Goal: Task Accomplishment & Management: Manage account settings

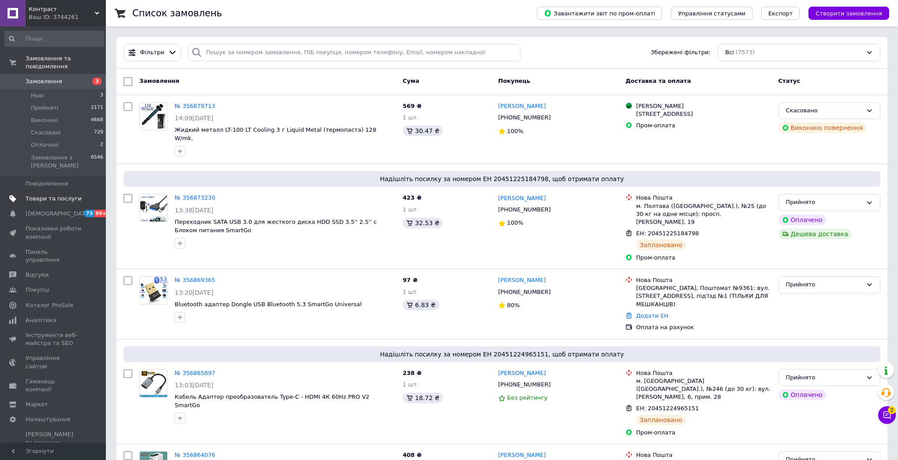
click at [30, 195] on span "Товари та послуги" at bounding box center [54, 199] width 56 height 8
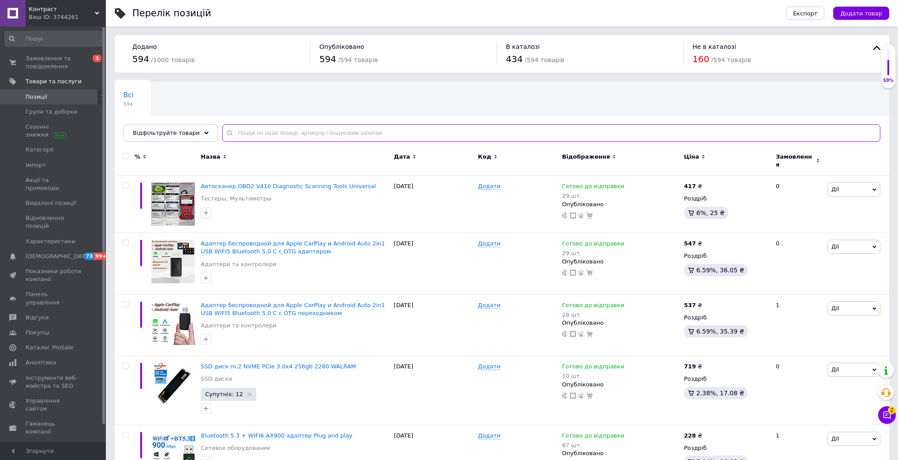
click at [247, 131] on input "text" at bounding box center [551, 133] width 658 height 18
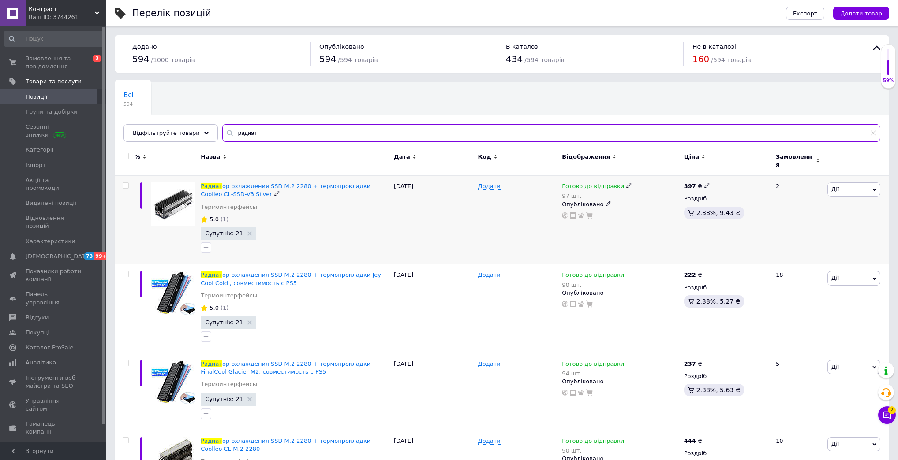
type input "радиат"
click at [310, 183] on span "ор охлаждения SSD M.2 2280 + термопрокладки Coolleo CL-SSD-V3 Silver" at bounding box center [286, 190] width 170 height 15
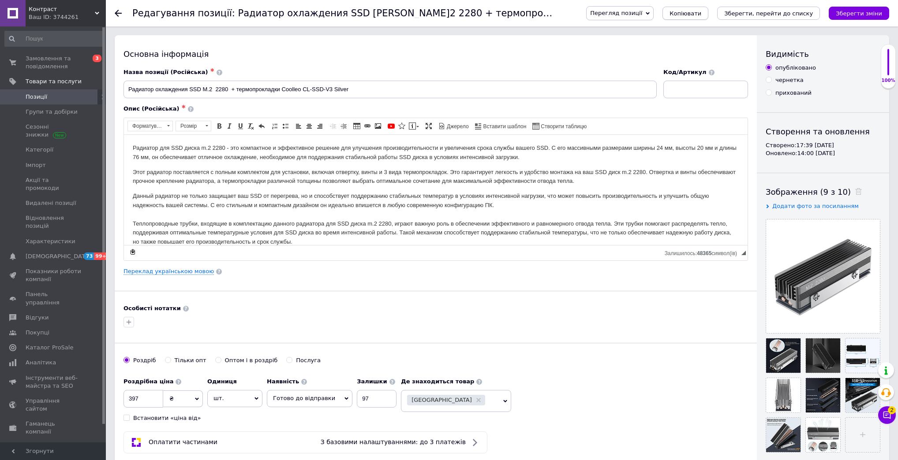
click at [701, 17] on span "Копіювати" at bounding box center [685, 13] width 32 height 7
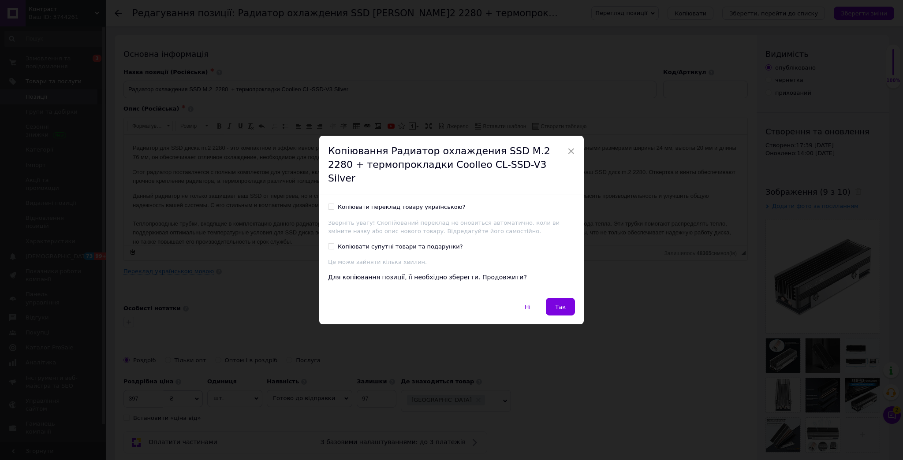
click at [434, 243] on div "Копіювати супутні товари та подарунки?" at bounding box center [400, 247] width 125 height 8
click at [334, 243] on input "Копіювати супутні товари та подарунки?" at bounding box center [331, 246] width 6 height 6
checkbox input "true"
drag, startPoint x: 432, startPoint y: 200, endPoint x: 462, endPoint y: 236, distance: 47.0
click at [432, 203] on div "Копіювати переклад товару українською?" at bounding box center [402, 207] width 128 height 8
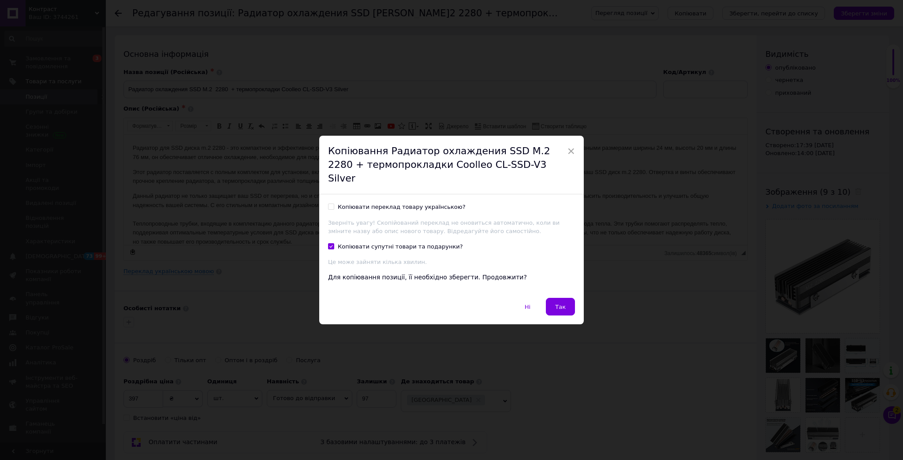
click at [334, 204] on input "Копіювати переклад товару українською?" at bounding box center [331, 207] width 6 height 6
checkbox input "true"
click at [563, 304] on span "Так" at bounding box center [560, 307] width 11 height 7
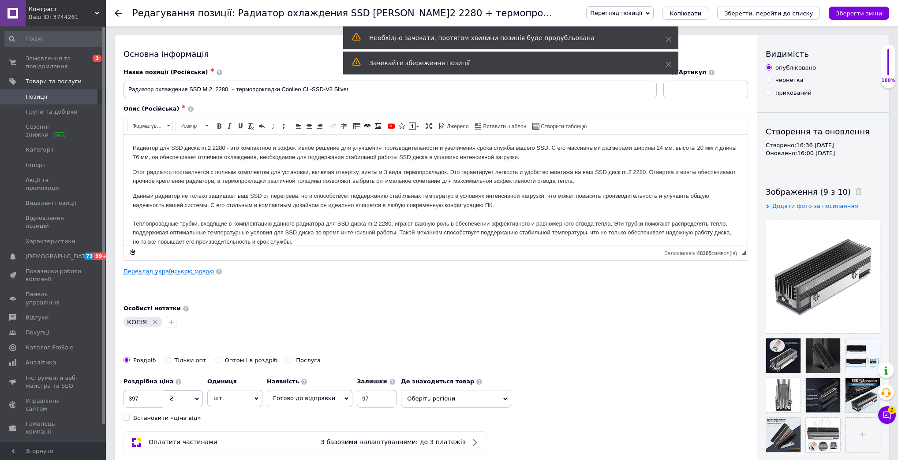
click at [166, 269] on link "Переклад українською мовою" at bounding box center [168, 271] width 90 height 7
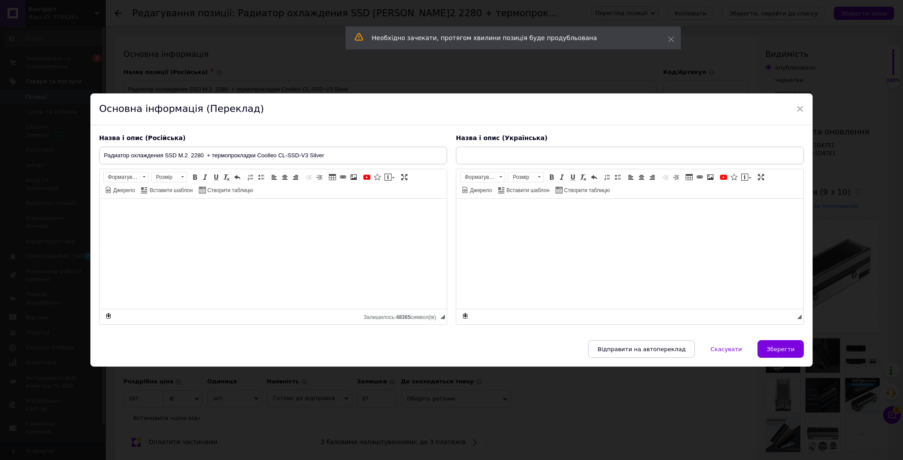
type input "Радіатор охолодження SSD M.2 2280 + термопрокладки Coolleo CL-SSD-V3 Silver"
click at [186, 153] on input "Радиатор охлаждения SSD M.2 2280 + термопрокладки Coolleo CL-SSD-V3 Silver" at bounding box center [273, 156] width 348 height 18
paste input "RGB SSD M.2 2280 + термопрокладки Coolcirc ARGB Sync"
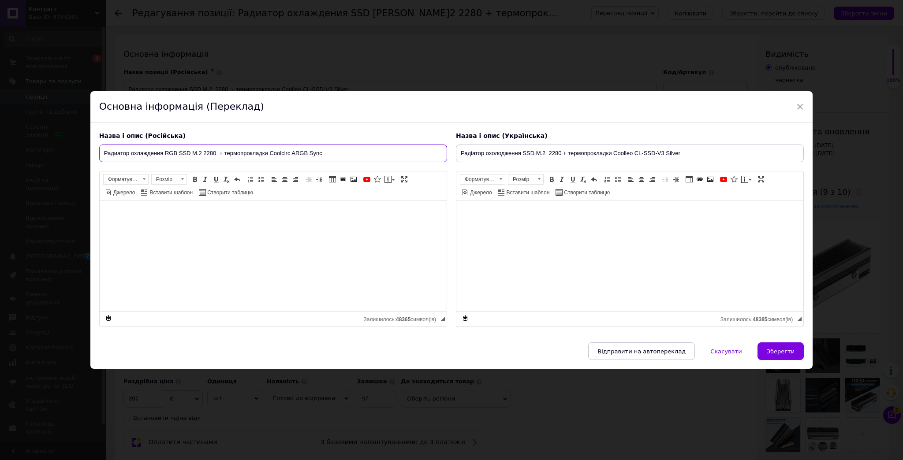
type input "Радиатор охлаждения RGB SSD M.2 2280 + термопрокладки Coolcirc ARGB Sync"
click at [467, 145] on div "Назва і опис (Українська) Радіатор охолодження SSD M.2 2280 + термопрокладки Co…" at bounding box center [630, 229] width 357 height 205
click at [466, 148] on input "Радіатор охолодження SSD M.2 2280 + термопрокладки Coolleo CL-SSD-V3 Silver" at bounding box center [630, 154] width 348 height 18
paste input "RGB SSD M.2 2280 + термопрокладки Coolcirc ARGB Sync"
type input "Радіатор охолодження RGB SSD M.2 2280 + термопрокладки Coolcirc ARGB Sync"
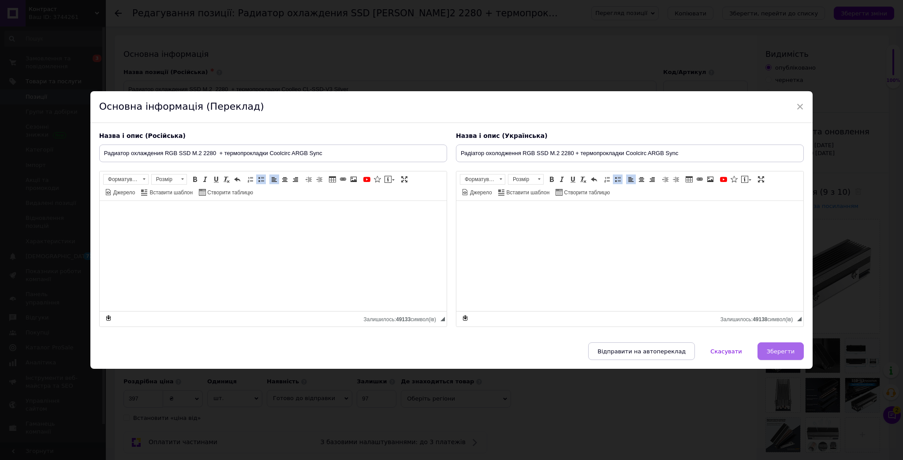
click at [773, 357] on button "Зберегти" at bounding box center [781, 352] width 46 height 18
type input "Радиатор охлаждения RGB SSD M.2 2280 + термопрокладки Coolcirc ARGB Sync"
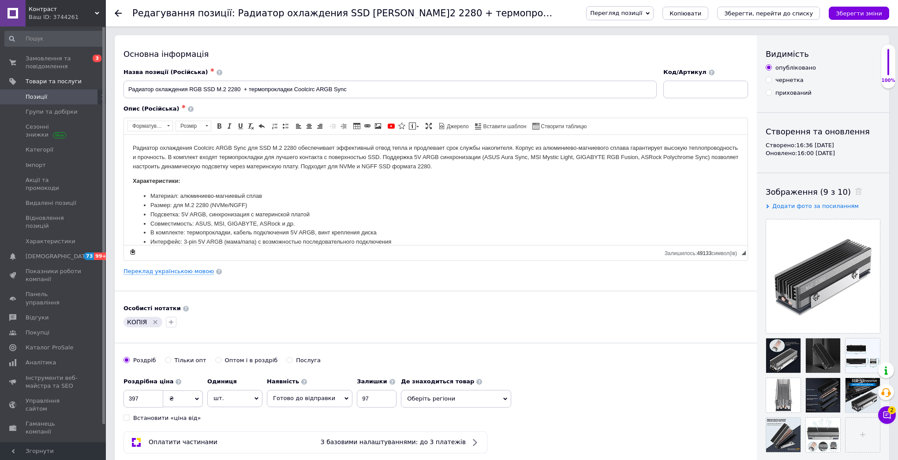
click at [851, 195] on span at bounding box center [856, 191] width 11 height 9
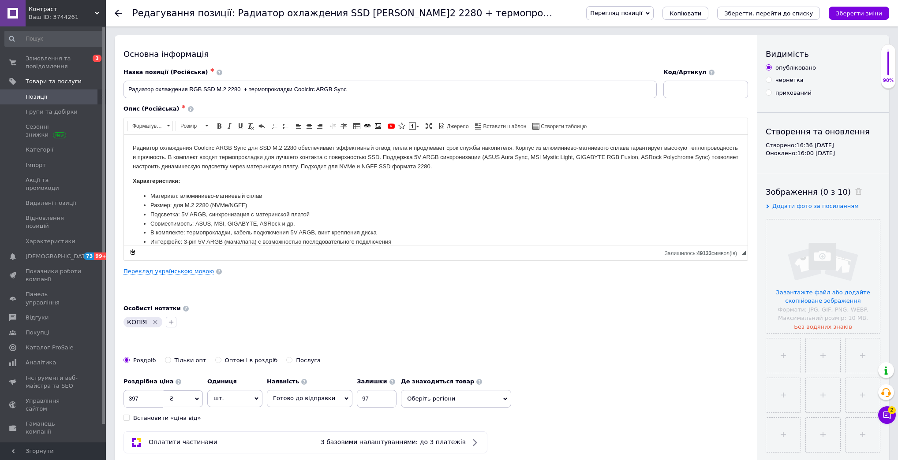
click at [855, 192] on use at bounding box center [858, 191] width 7 height 7
click at [831, 254] on input "file" at bounding box center [823, 277] width 114 height 114
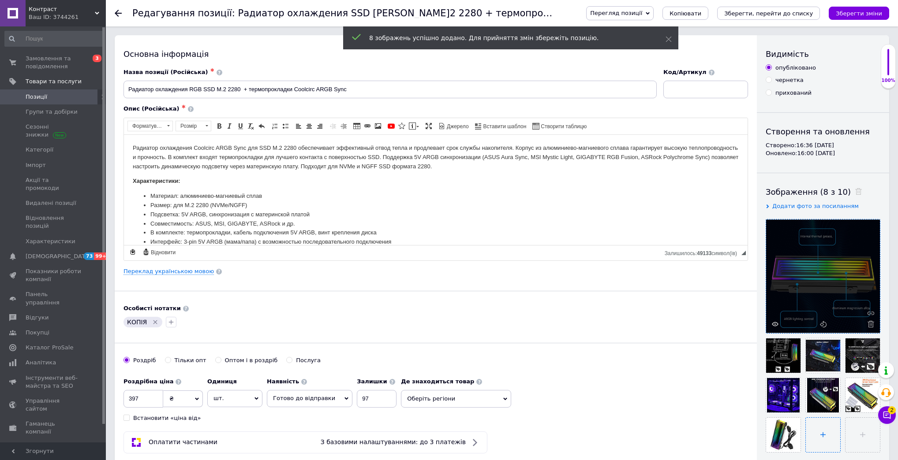
click at [819, 439] on input "file" at bounding box center [823, 435] width 34 height 34
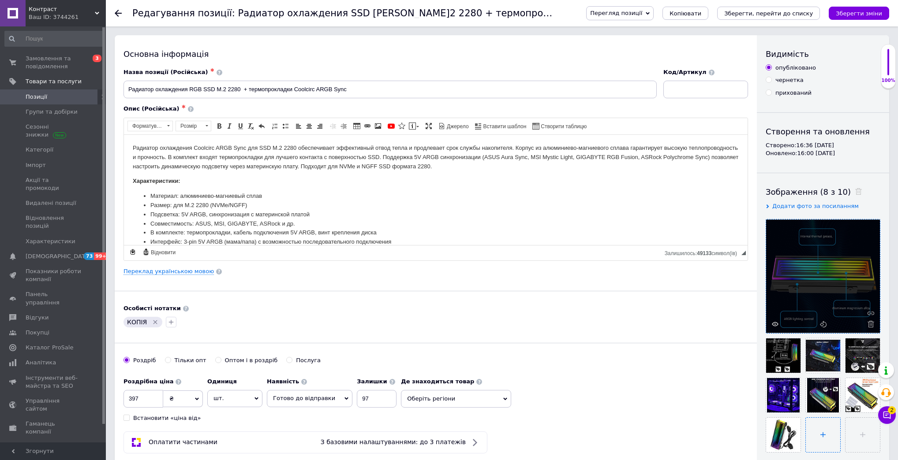
type input "C:\fakepath\8.jpg"
click at [870, 435] on input "file" at bounding box center [861, 435] width 34 height 34
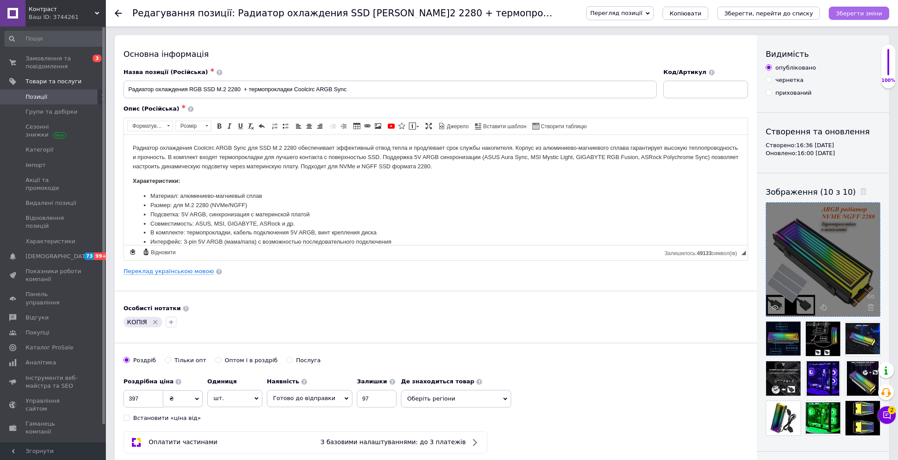
click at [864, 12] on icon "Зберегти зміни" at bounding box center [859, 13] width 46 height 7
drag, startPoint x: 153, startPoint y: 322, endPoint x: 157, endPoint y: 337, distance: 15.3
click at [153, 322] on icon "Видалити мітку" at bounding box center [155, 322] width 7 height 7
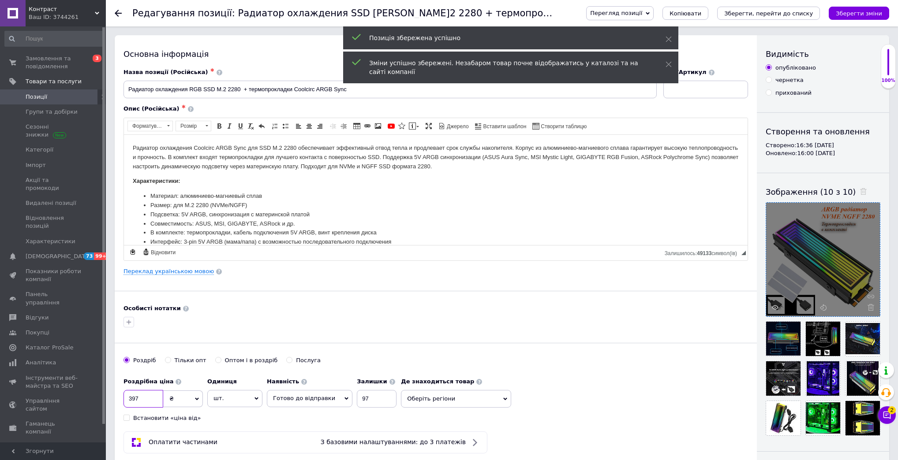
click at [135, 400] on input "397" at bounding box center [143, 399] width 40 height 18
type input "367"
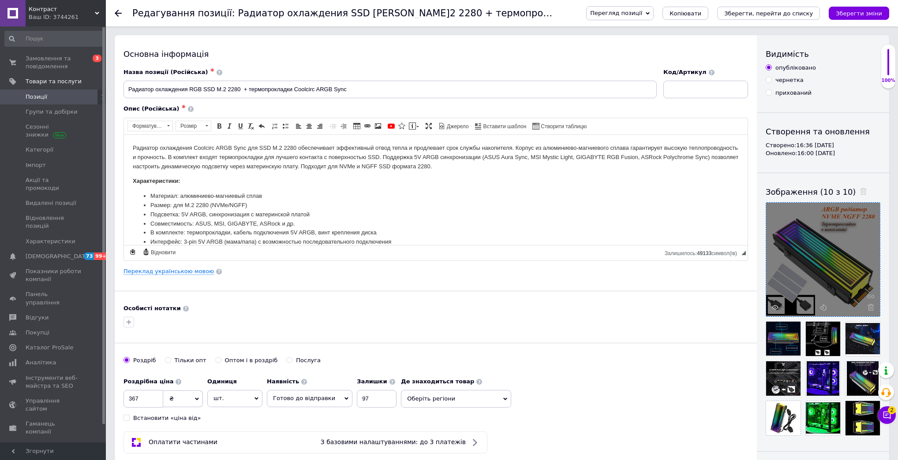
click at [439, 398] on span "Оберіть регіони" at bounding box center [456, 399] width 110 height 18
click at [438, 417] on input "text" at bounding box center [456, 422] width 101 height 18
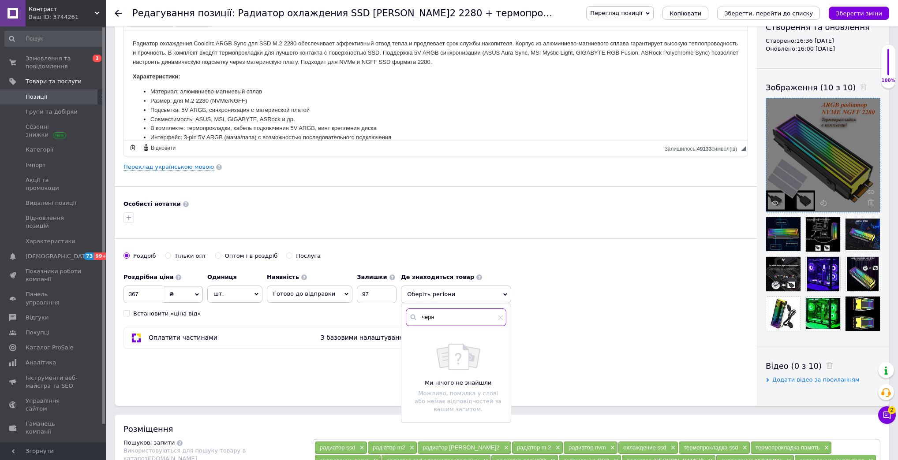
scroll to position [106, 0]
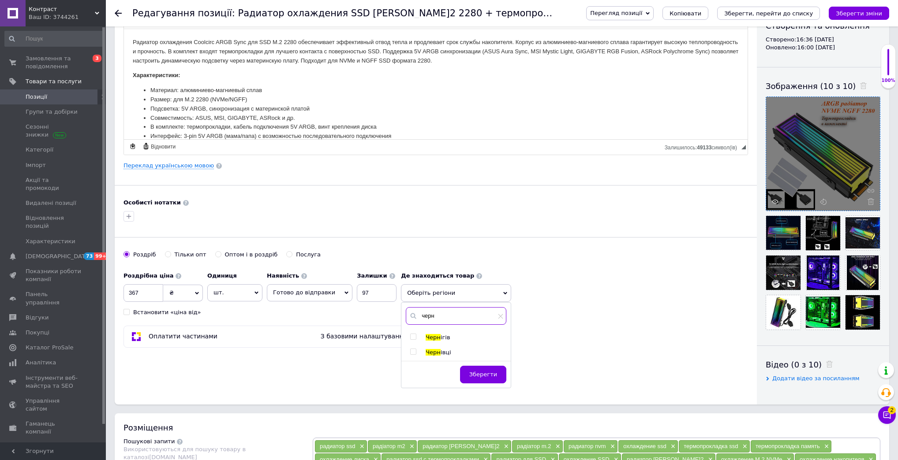
type input "черн"
click at [410, 351] on input "checkbox" at bounding box center [413, 352] width 6 height 6
checkbox input "true"
click at [476, 377] on span "Зберегти" at bounding box center [483, 379] width 28 height 7
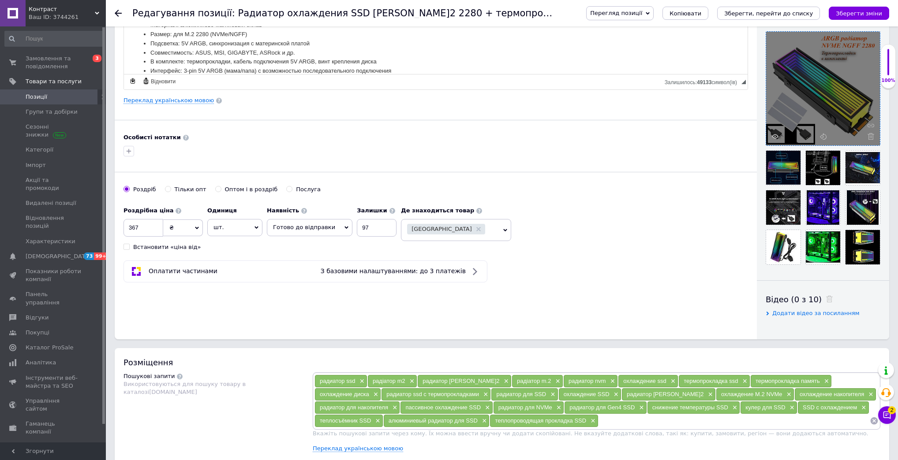
scroll to position [282, 0]
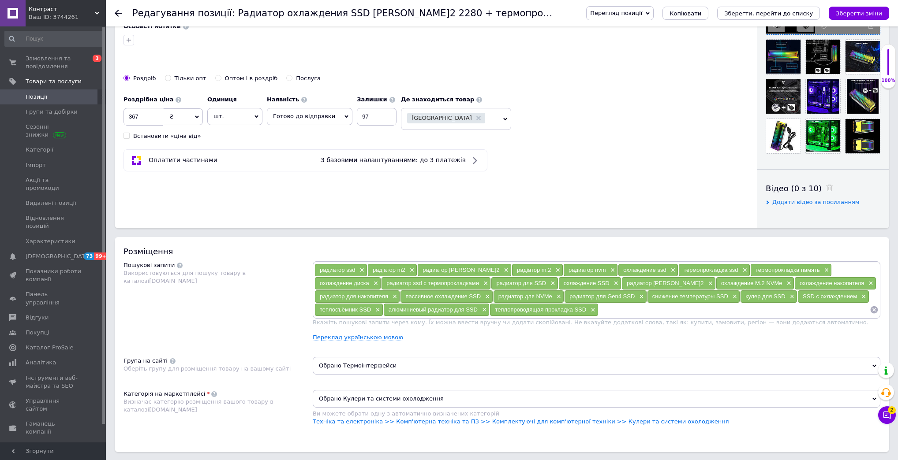
click at [598, 314] on input at bounding box center [733, 309] width 271 height 13
type input "радиатор argb m2"
type input "радиатор rgb m2"
type input "радіатор rgb nvme"
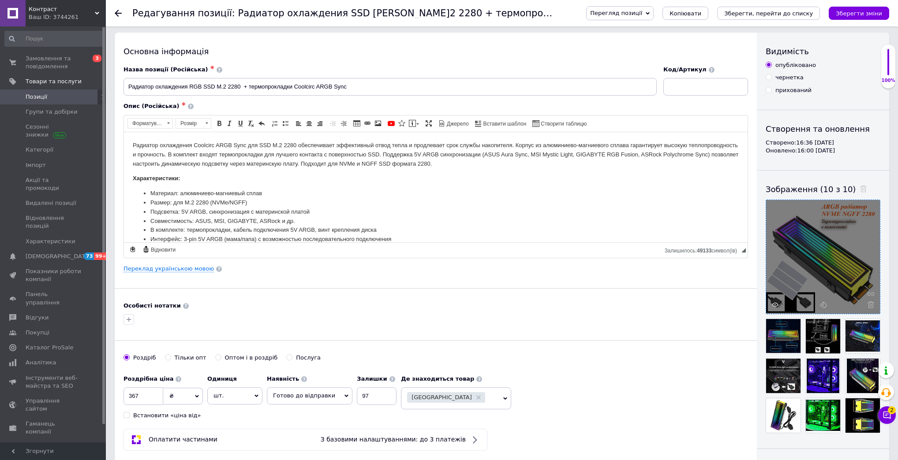
scroll to position [0, 0]
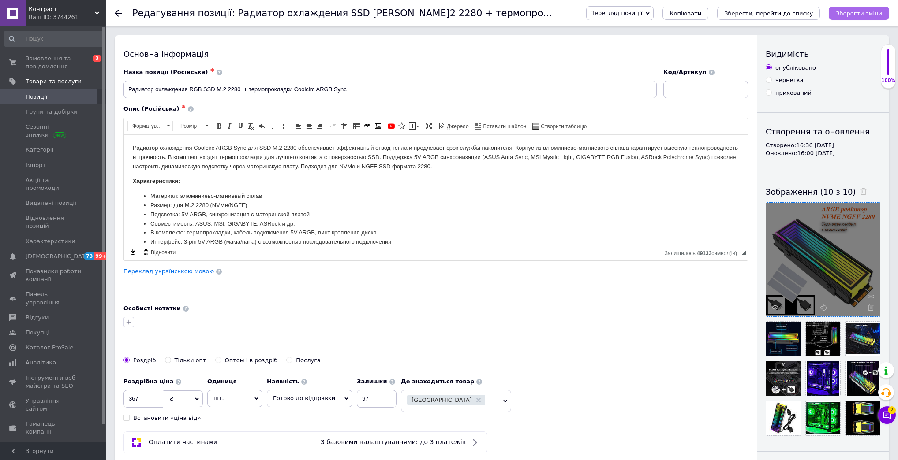
click at [857, 13] on icon "Зберегти зміни" at bounding box center [859, 13] width 46 height 7
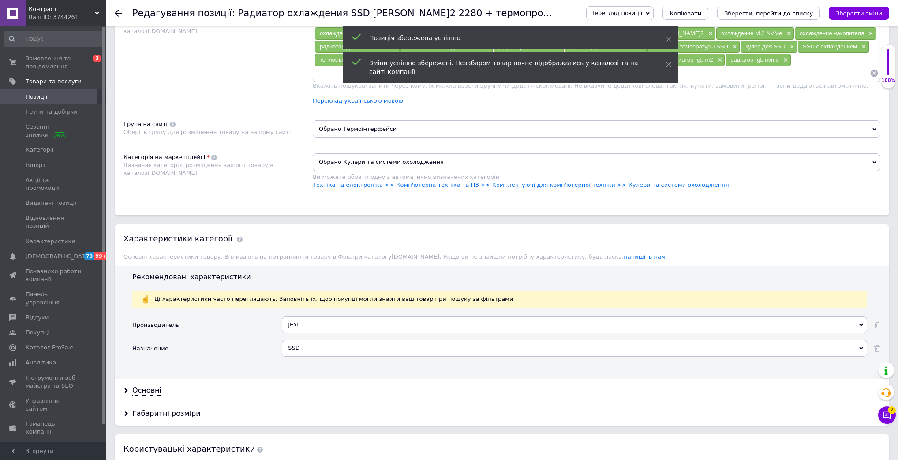
scroll to position [564, 0]
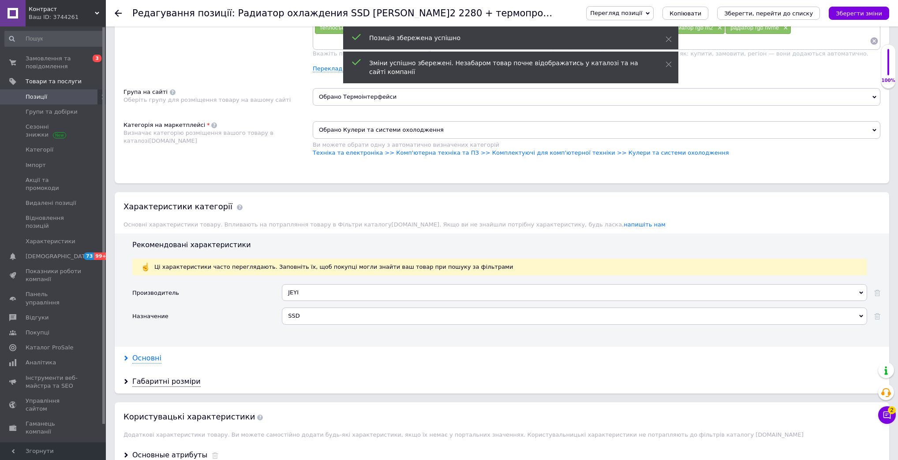
click at [153, 354] on div "Основні" at bounding box center [146, 359] width 29 height 10
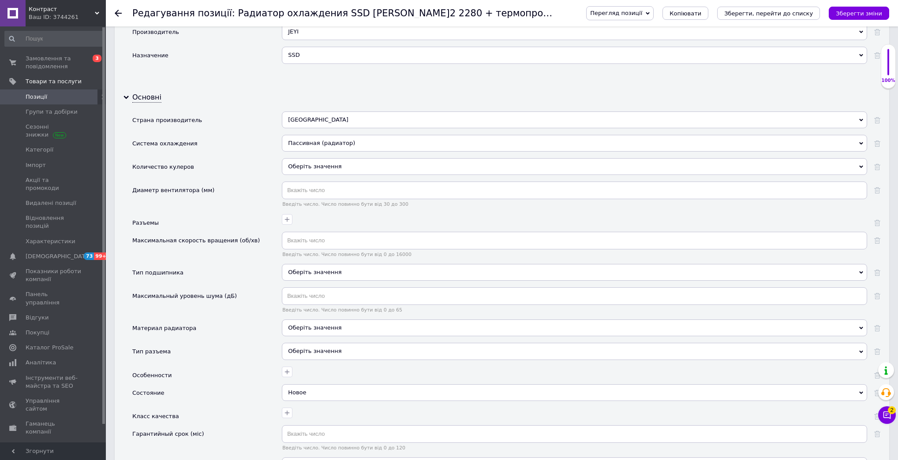
scroll to position [847, 0]
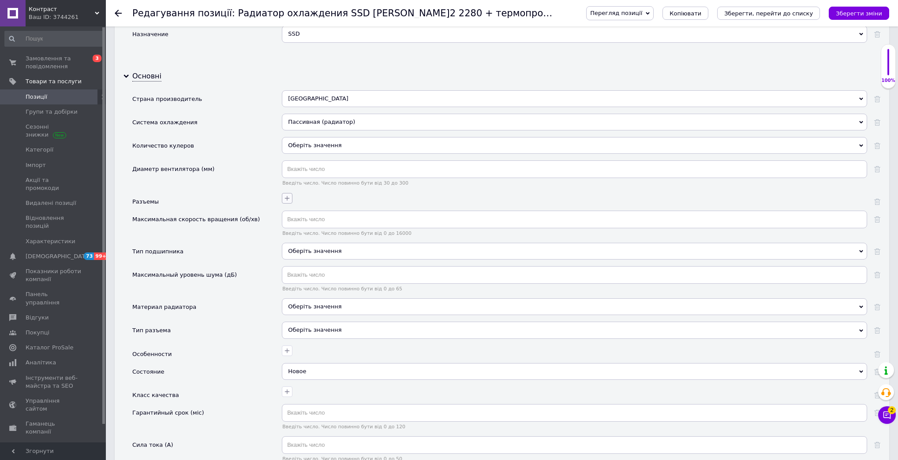
click at [287, 195] on icon "button" at bounding box center [287, 198] width 7 height 7
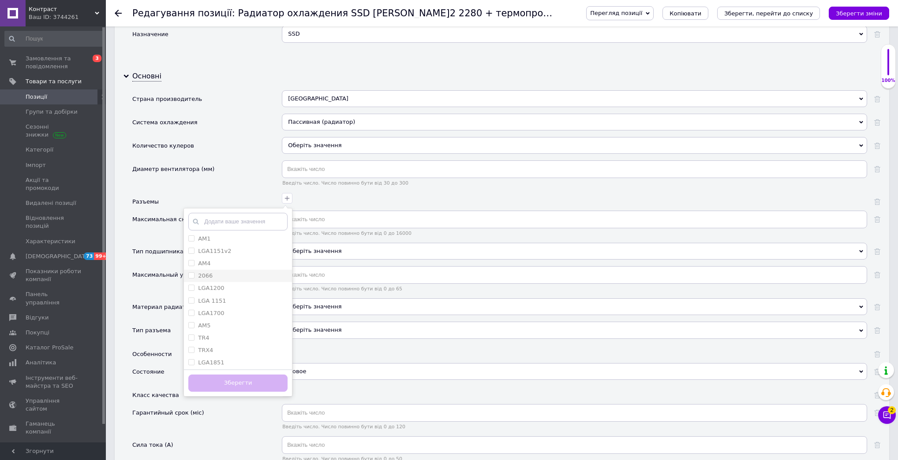
scroll to position [166, 0]
click at [227, 114] on div "Система охлаждения" at bounding box center [206, 125] width 149 height 23
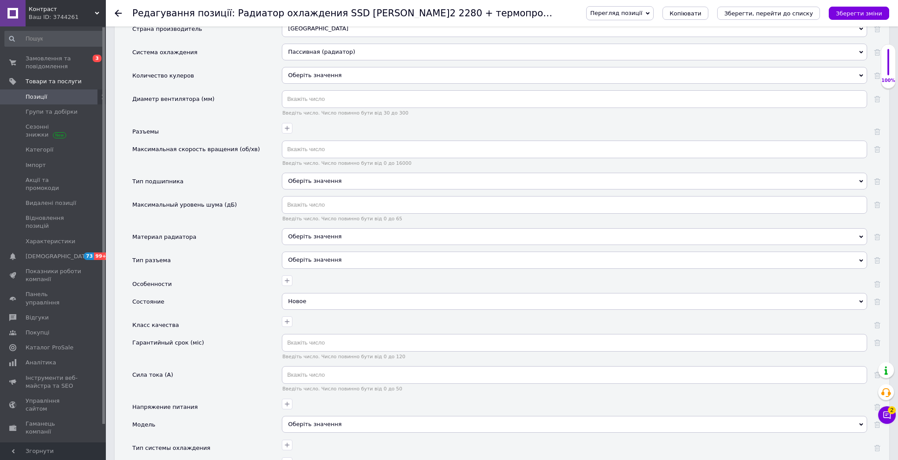
scroll to position [917, 0]
click at [289, 277] on icon "button" at bounding box center [287, 280] width 7 height 7
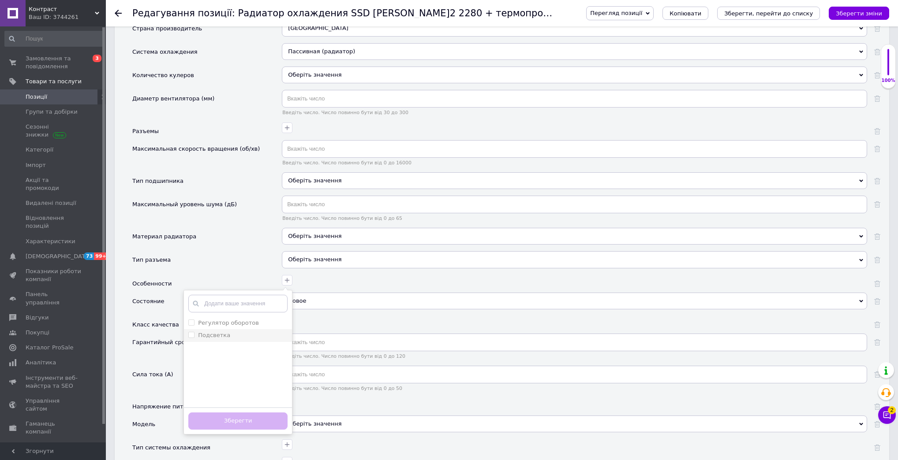
click at [217, 332] on label "Подсветка" at bounding box center [214, 335] width 32 height 7
checkbox input "true"
click at [242, 413] on button "Зберегти" at bounding box center [237, 421] width 99 height 17
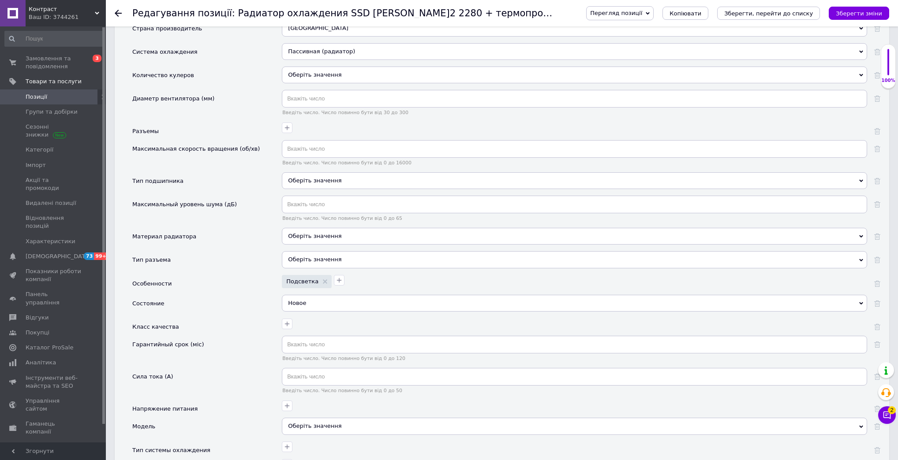
click at [329, 228] on div "Оберіть значення" at bounding box center [574, 236] width 585 height 17
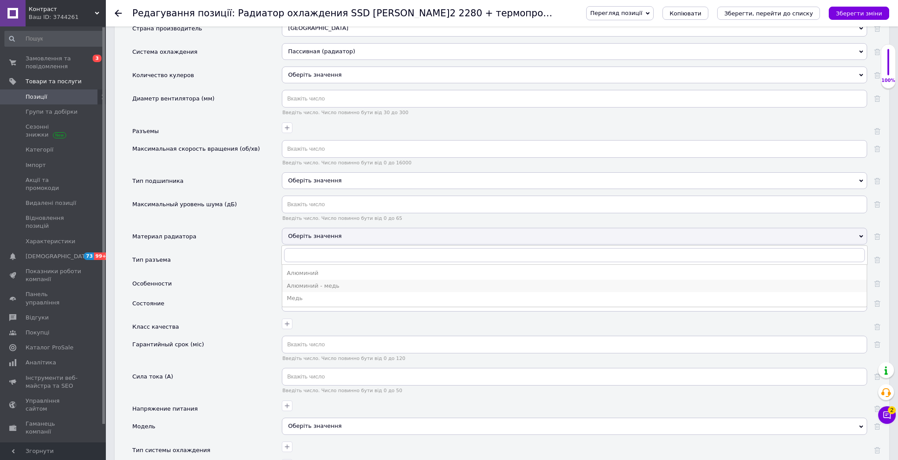
click at [309, 280] on li "Алюминий - медь" at bounding box center [574, 286] width 584 height 12
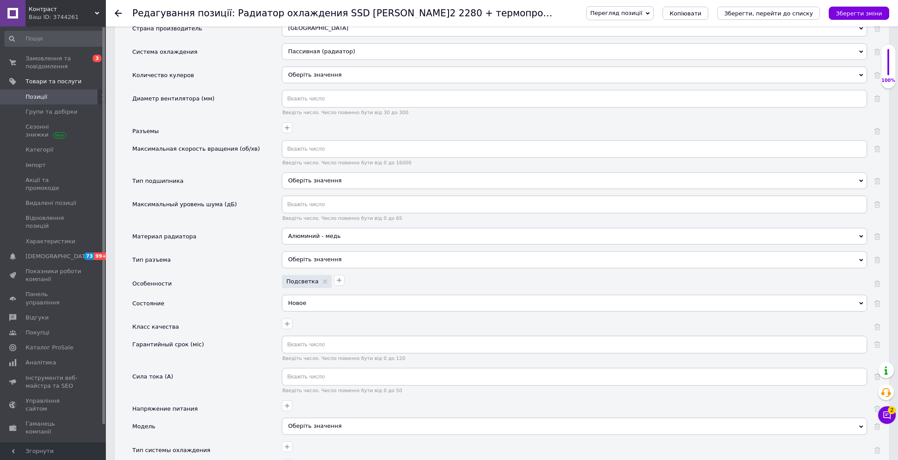
click at [337, 228] on div "Алюминий - медь" at bounding box center [574, 236] width 585 height 17
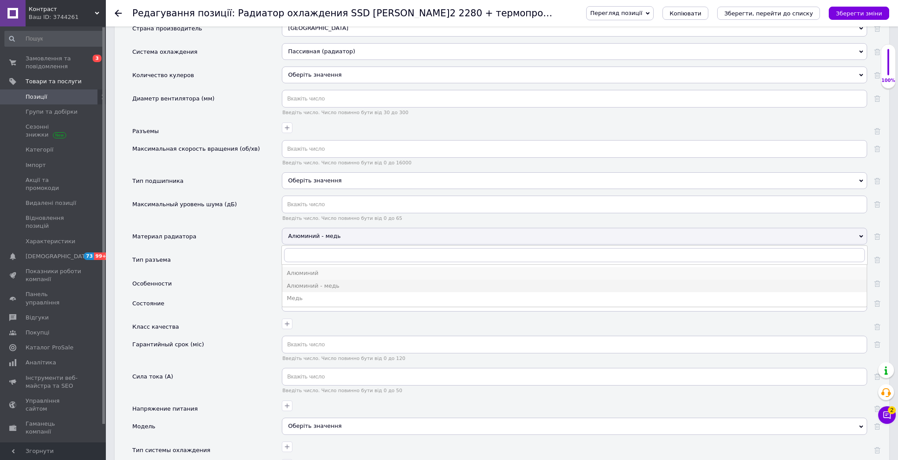
click at [302, 269] on div "Алюминий" at bounding box center [574, 273] width 575 height 8
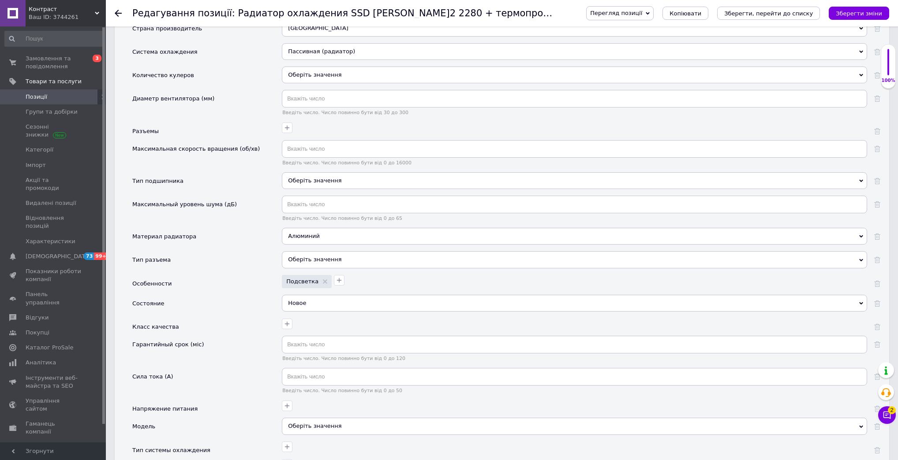
click at [249, 295] on div "Состояние" at bounding box center [206, 306] width 149 height 23
click at [351, 251] on div "Оберіть значення" at bounding box center [574, 259] width 585 height 17
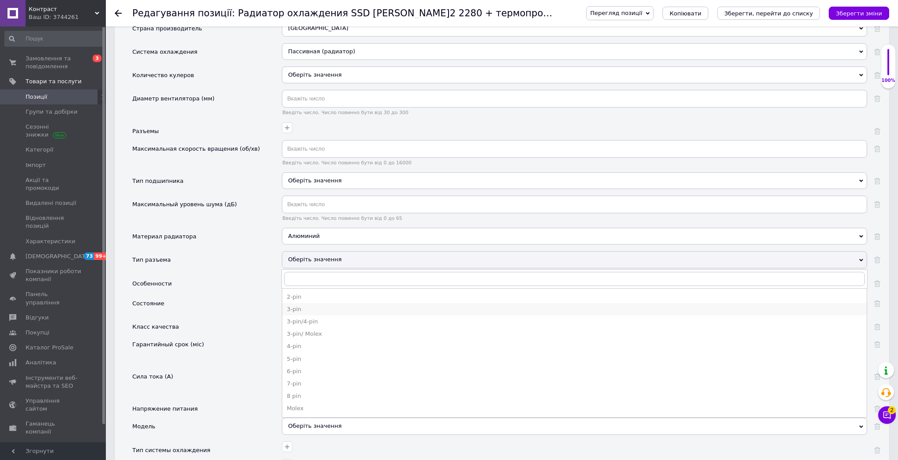
click at [332, 306] on div "3-pin" at bounding box center [574, 310] width 575 height 8
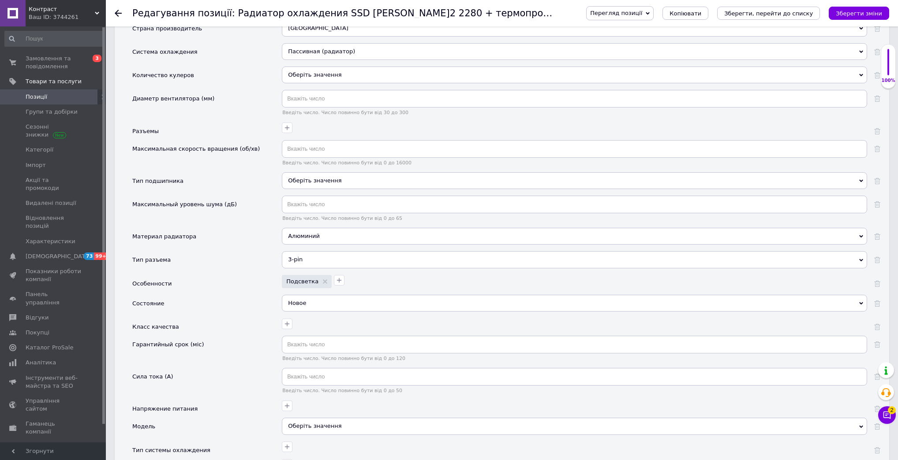
click at [255, 336] on div "Гарантийный срок (міс)" at bounding box center [206, 352] width 149 height 32
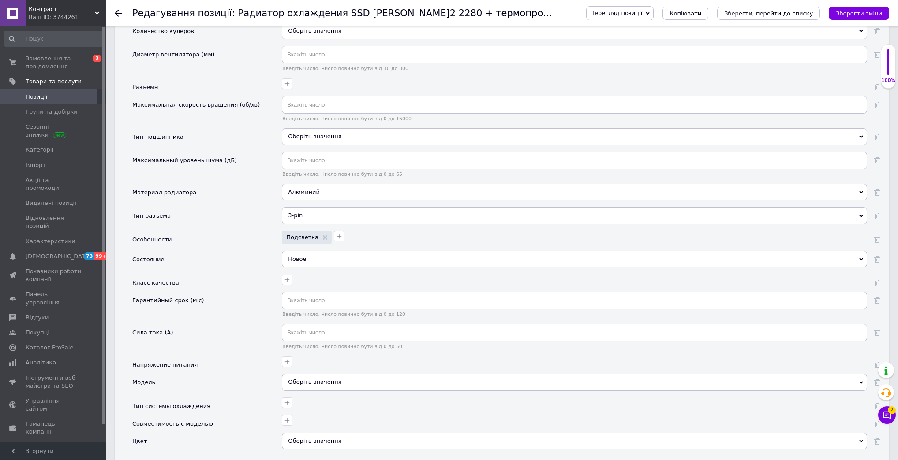
scroll to position [988, 0]
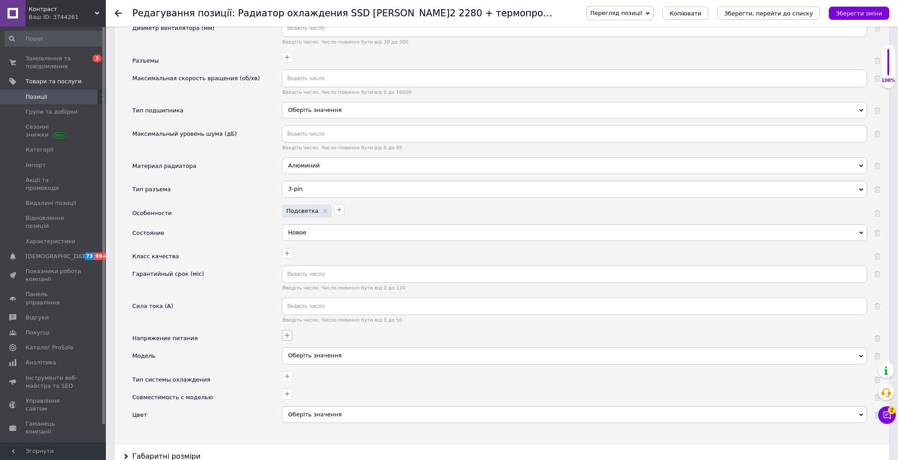
click at [291, 330] on button "button" at bounding box center [287, 335] width 11 height 11
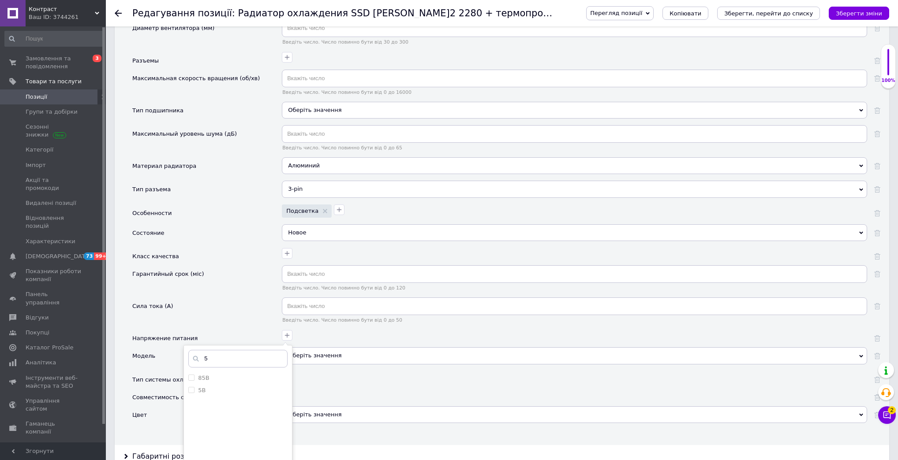
scroll to position [0, 0]
type input "5"
click at [194, 387] on input "5В" at bounding box center [191, 390] width 6 height 6
checkbox input "true"
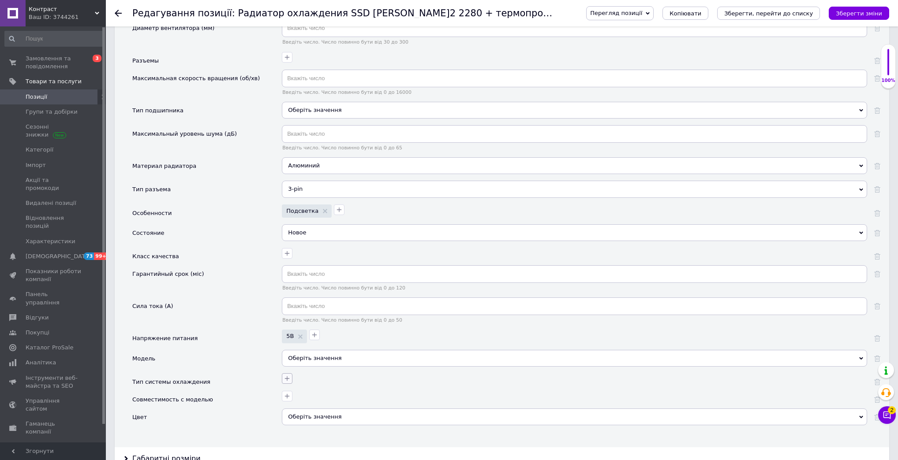
click at [290, 375] on icon "button" at bounding box center [287, 378] width 7 height 7
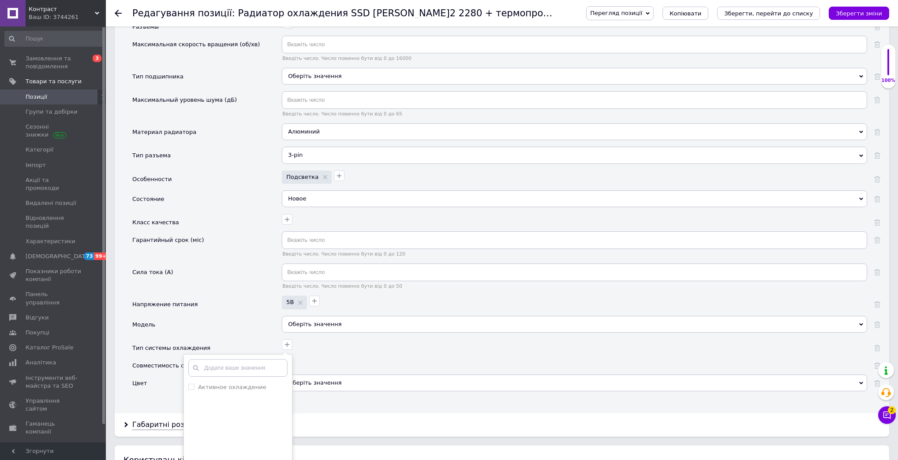
scroll to position [1023, 0]
click at [237, 315] on div "Модель" at bounding box center [206, 326] width 149 height 23
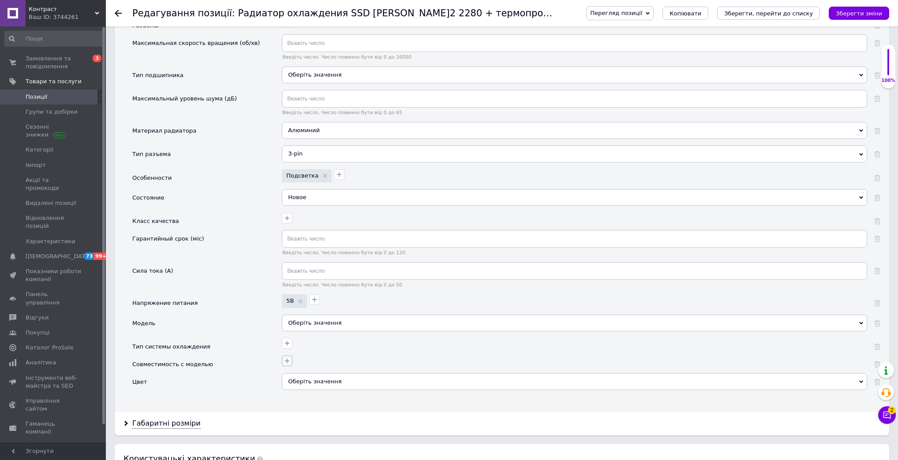
click at [284, 358] on icon "button" at bounding box center [287, 361] width 7 height 7
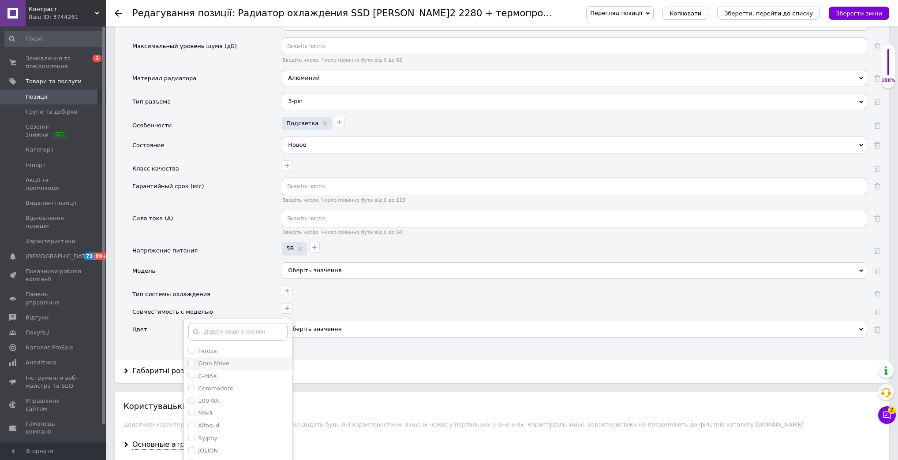
scroll to position [1094, 0]
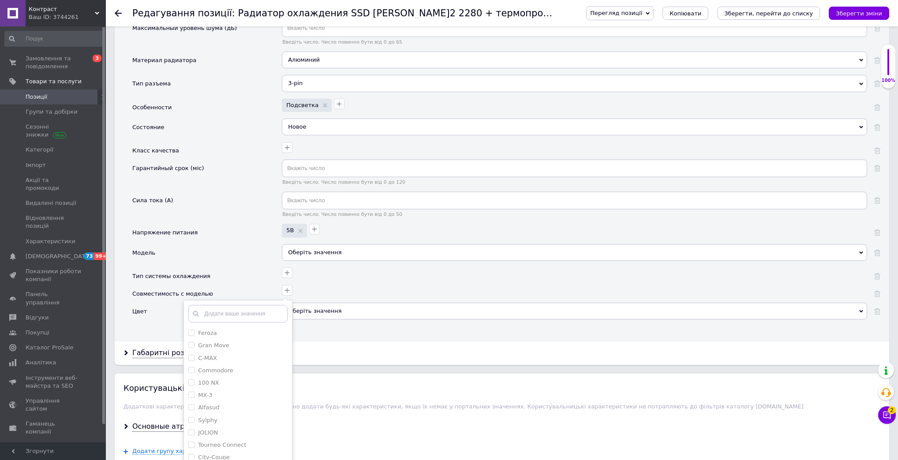
click at [242, 268] on div "Тип системы охлаждения" at bounding box center [206, 277] width 149 height 18
click at [325, 303] on div "Оберіть значення" at bounding box center [574, 311] width 585 height 17
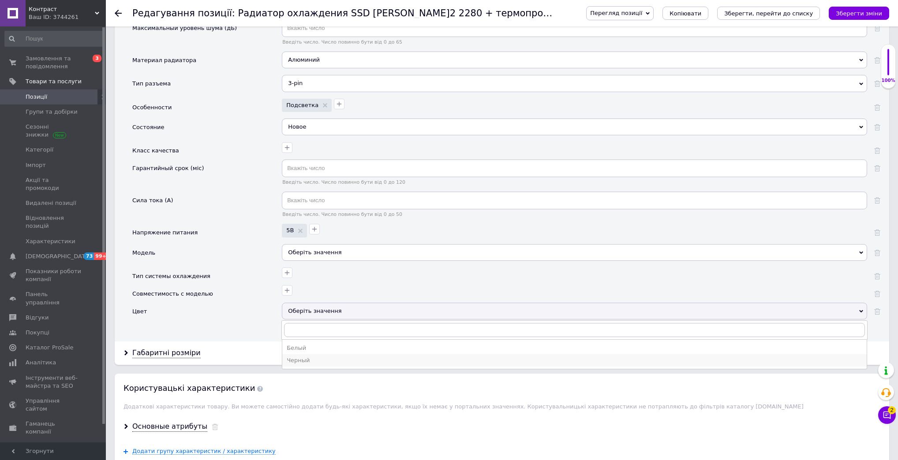
click at [307, 357] on div "Черный" at bounding box center [574, 361] width 575 height 8
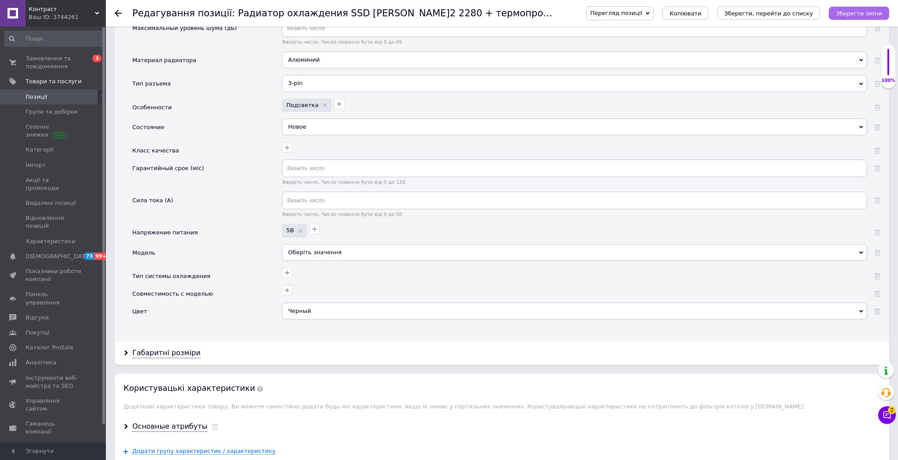
click at [873, 13] on icon "Зберегти зміни" at bounding box center [859, 13] width 46 height 7
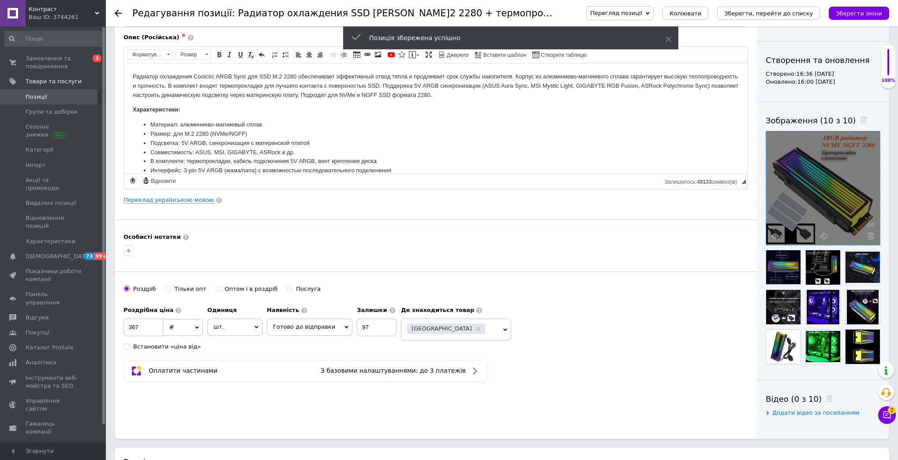
scroll to position [71, 0]
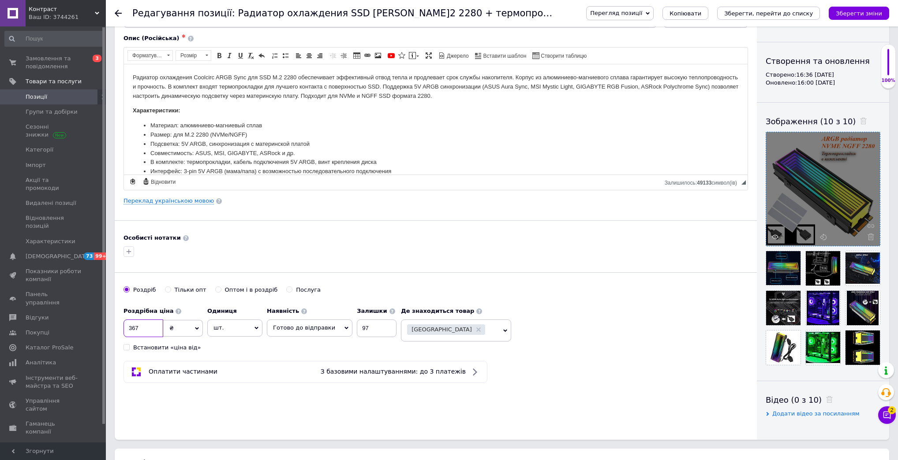
click at [132, 328] on input "367" at bounding box center [143, 329] width 40 height 18
type input "377"
click at [862, 12] on icon "Зберегти зміни" at bounding box center [859, 13] width 46 height 7
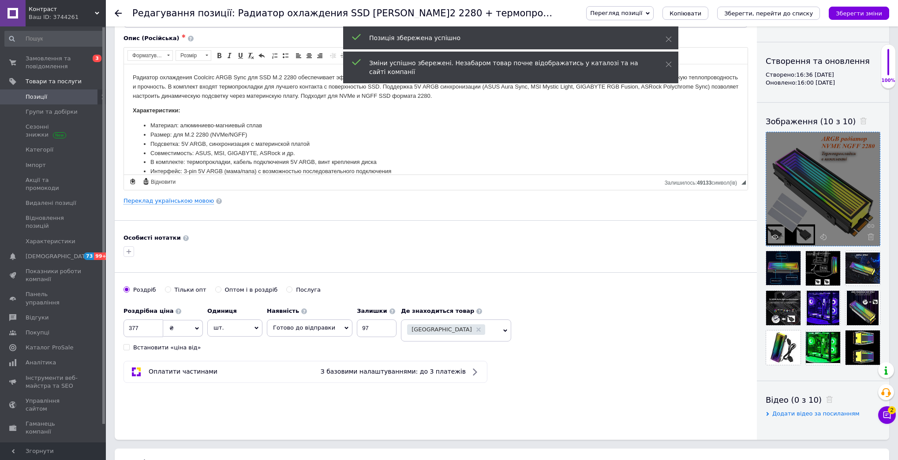
click at [44, 96] on span "Позиції" at bounding box center [37, 97] width 22 height 8
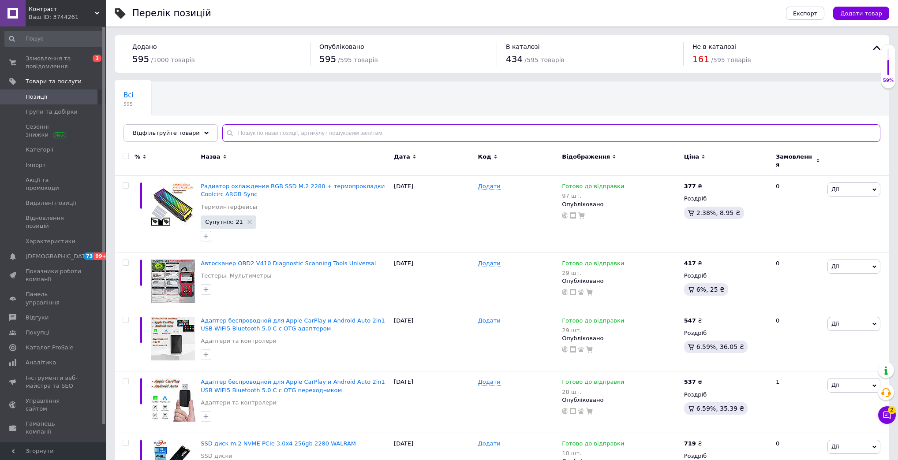
click at [256, 131] on input "text" at bounding box center [551, 133] width 658 height 18
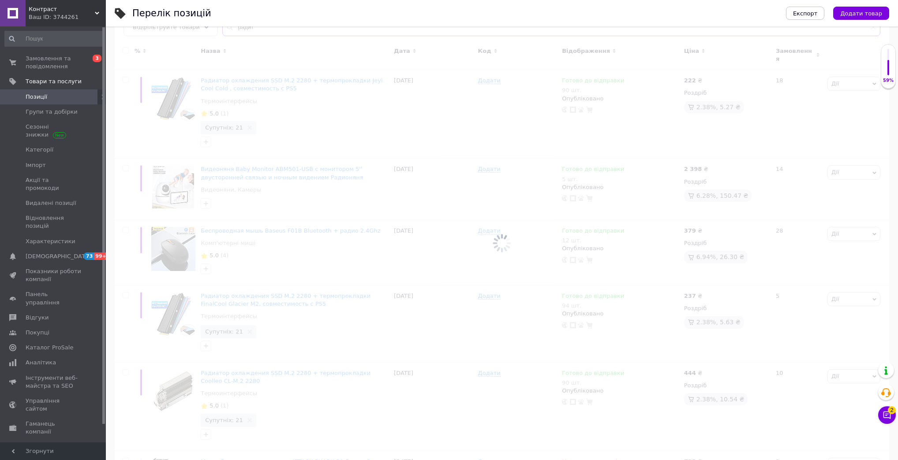
scroll to position [46, 0]
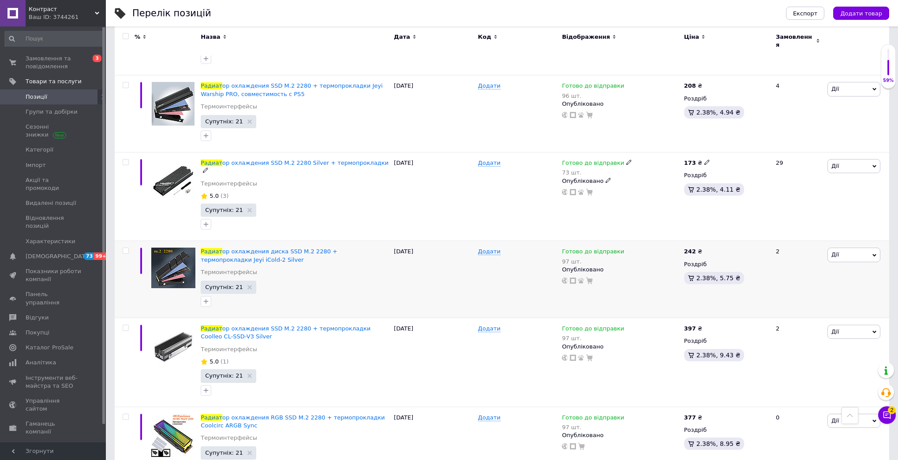
scroll to position [600, 0]
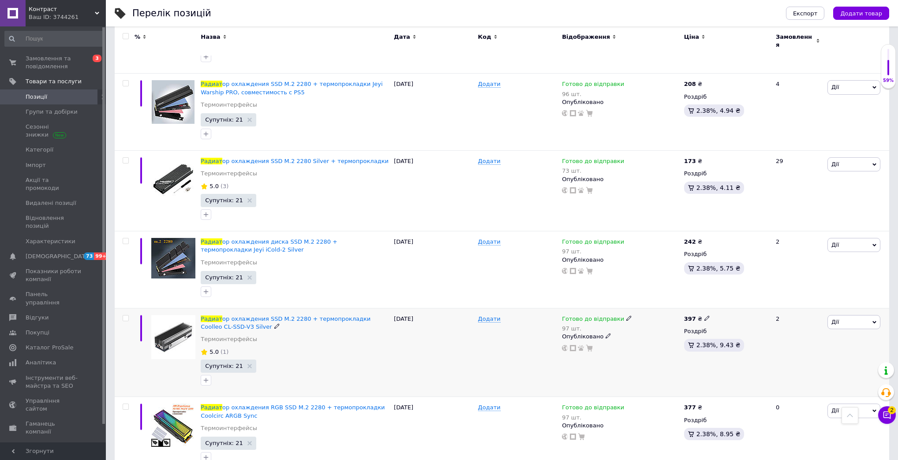
type input "радиат"
click at [704, 316] on icon at bounding box center [706, 318] width 5 height 5
click at [723, 300] on input "397" at bounding box center [747, 309] width 67 height 18
type input "377"
click at [596, 338] on div "Готово до відправки 97 шт. Опубліковано" at bounding box center [621, 353] width 122 height 89
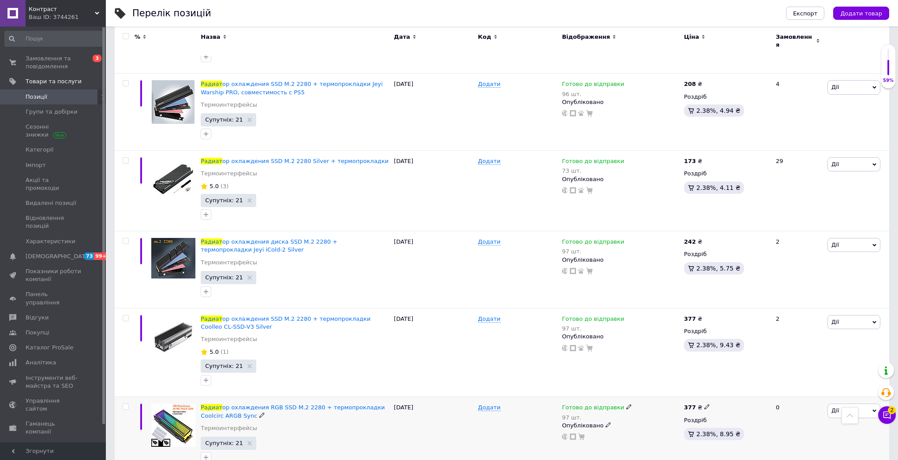
click at [706, 404] on icon at bounding box center [706, 406] width 5 height 5
click at [722, 389] on input "377" at bounding box center [747, 398] width 67 height 18
type input "387"
click at [610, 404] on span "Готово до відправки" at bounding box center [593, 408] width 62 height 9
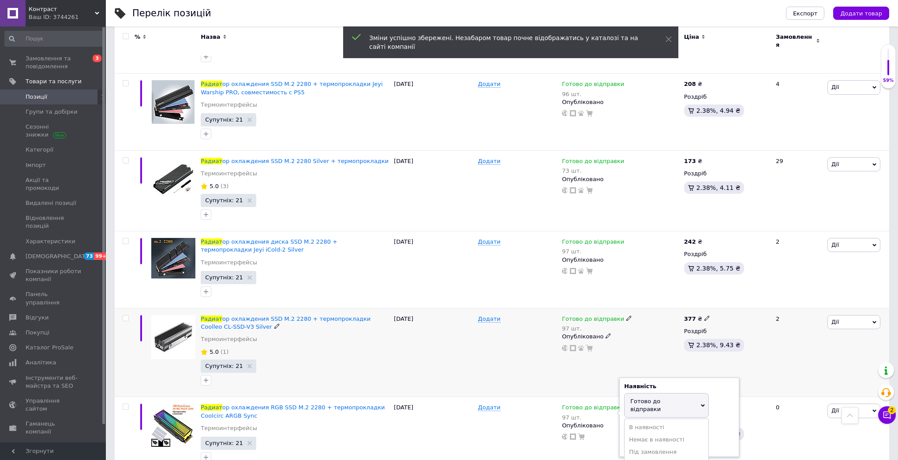
click at [599, 351] on div "Готово до відправки 97 шт. Опубліковано" at bounding box center [621, 353] width 122 height 89
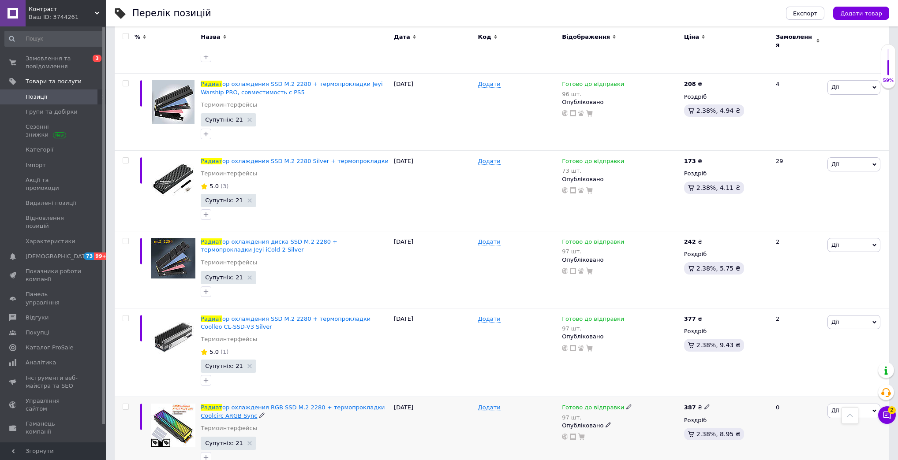
drag, startPoint x: 221, startPoint y: 388, endPoint x: 231, endPoint y: 381, distance: 11.7
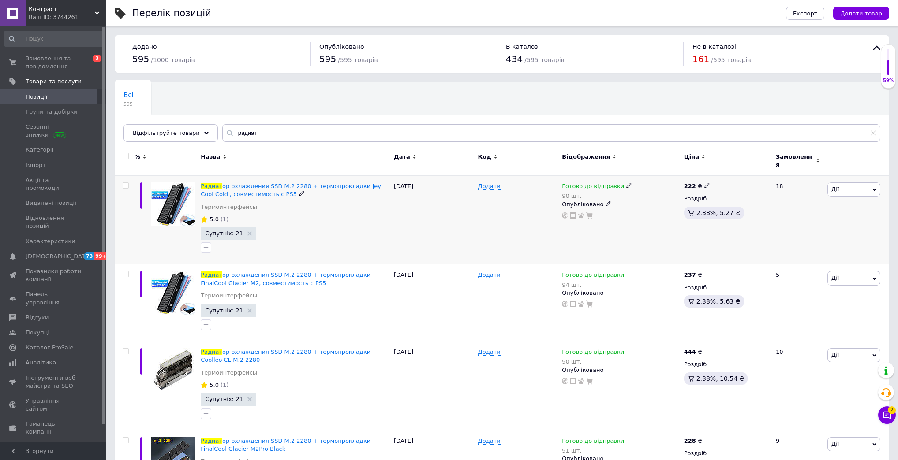
scroll to position [0, 0]
